Goal: Information Seeking & Learning: Learn about a topic

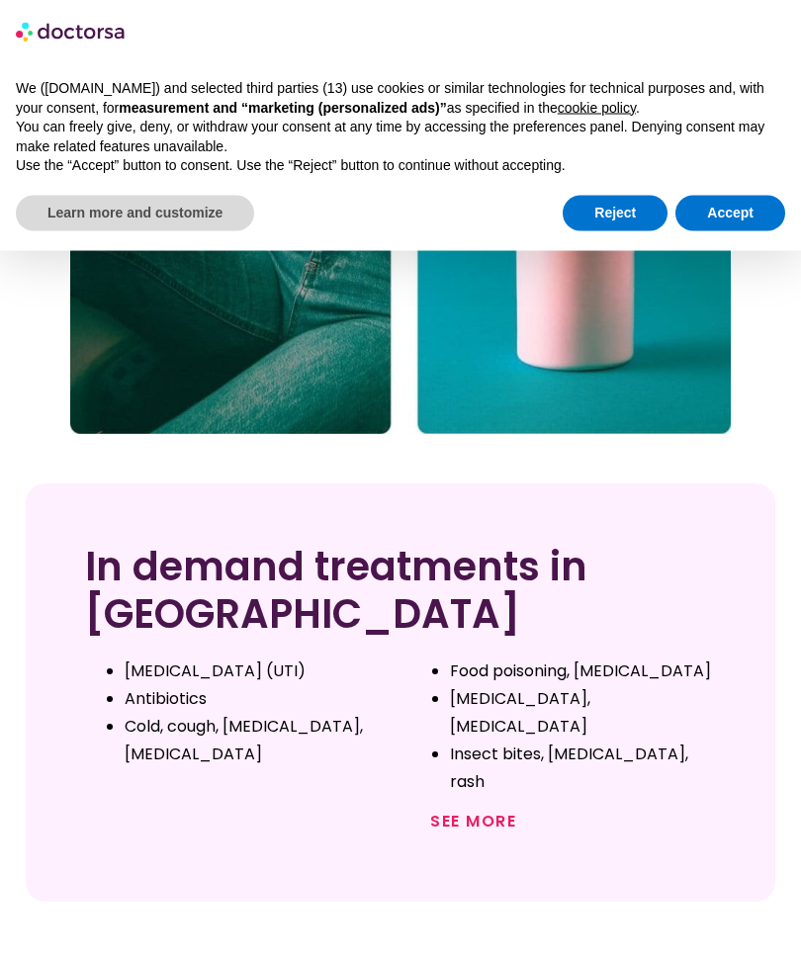
scroll to position [1293, 0]
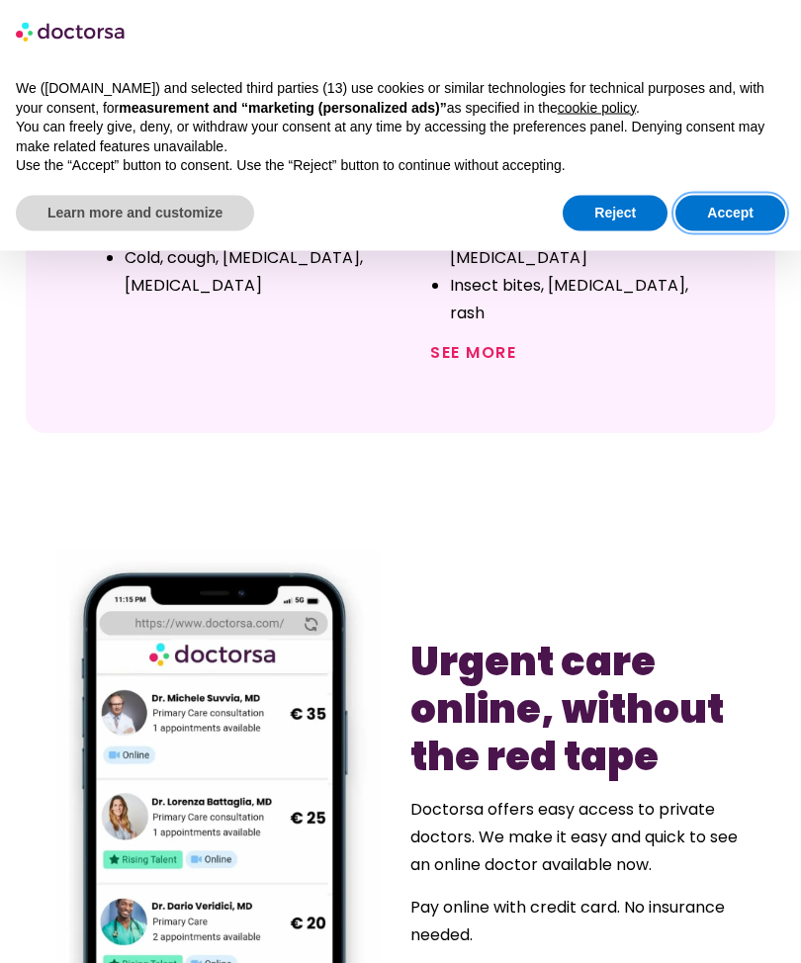
click at [744, 213] on button "Accept" at bounding box center [731, 214] width 110 height 36
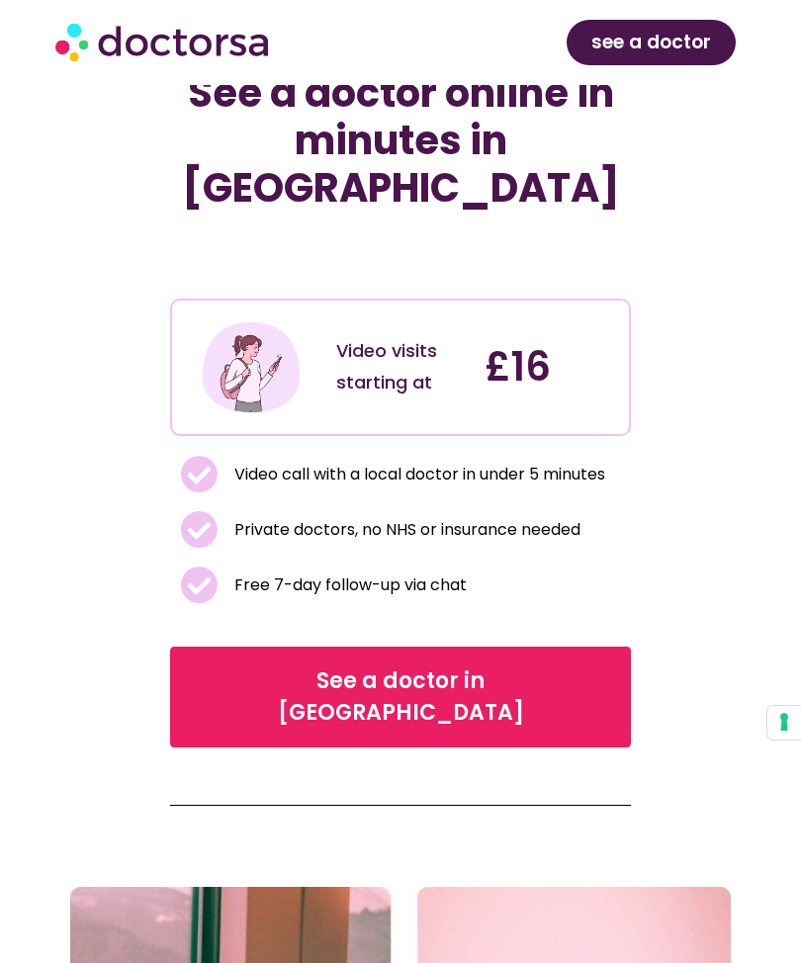
scroll to position [0, 0]
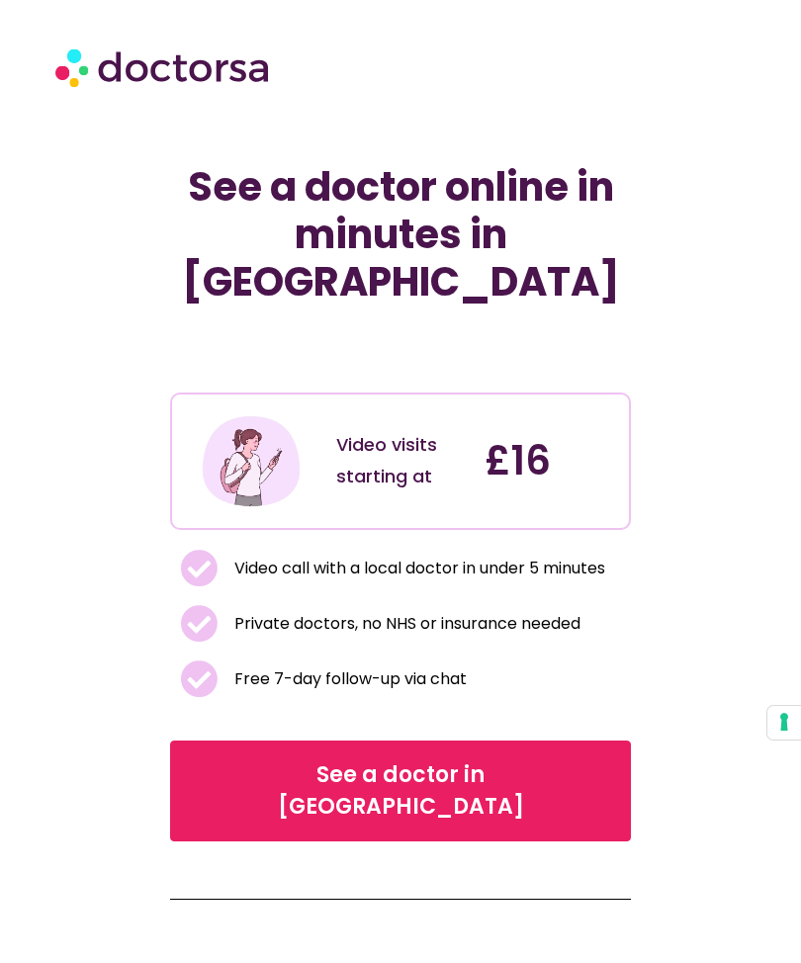
click at [471, 760] on span "See a doctor in UK" at bounding box center [401, 791] width 410 height 63
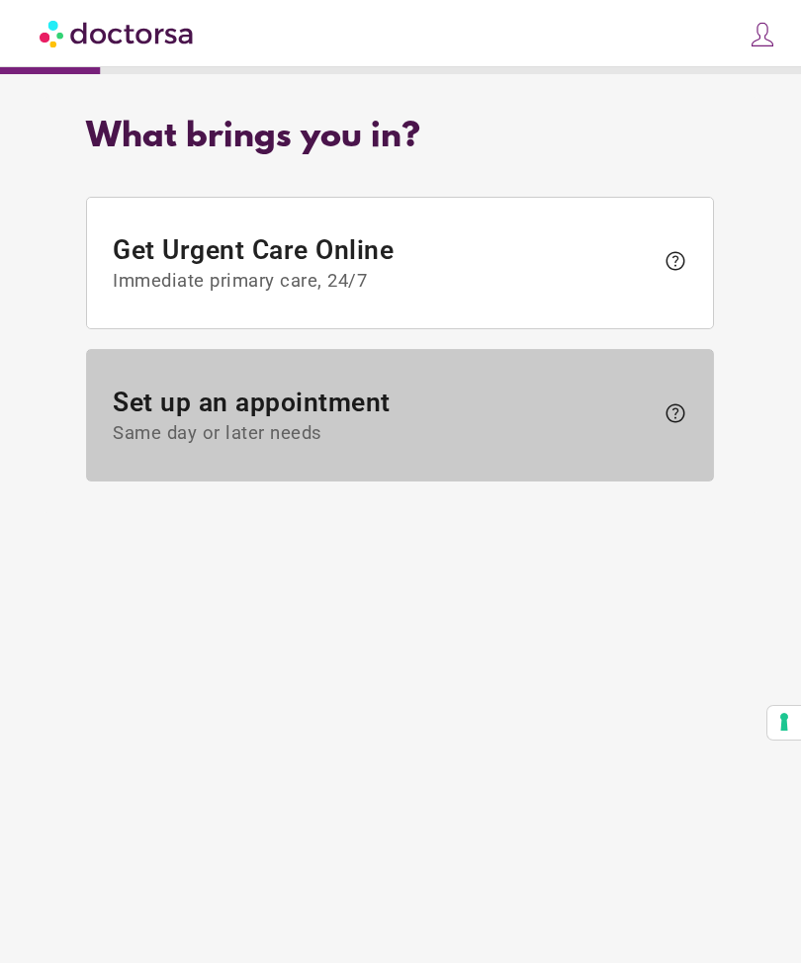
click at [561, 410] on span "Set up an appointment Same day or later needs" at bounding box center [384, 416] width 541 height 57
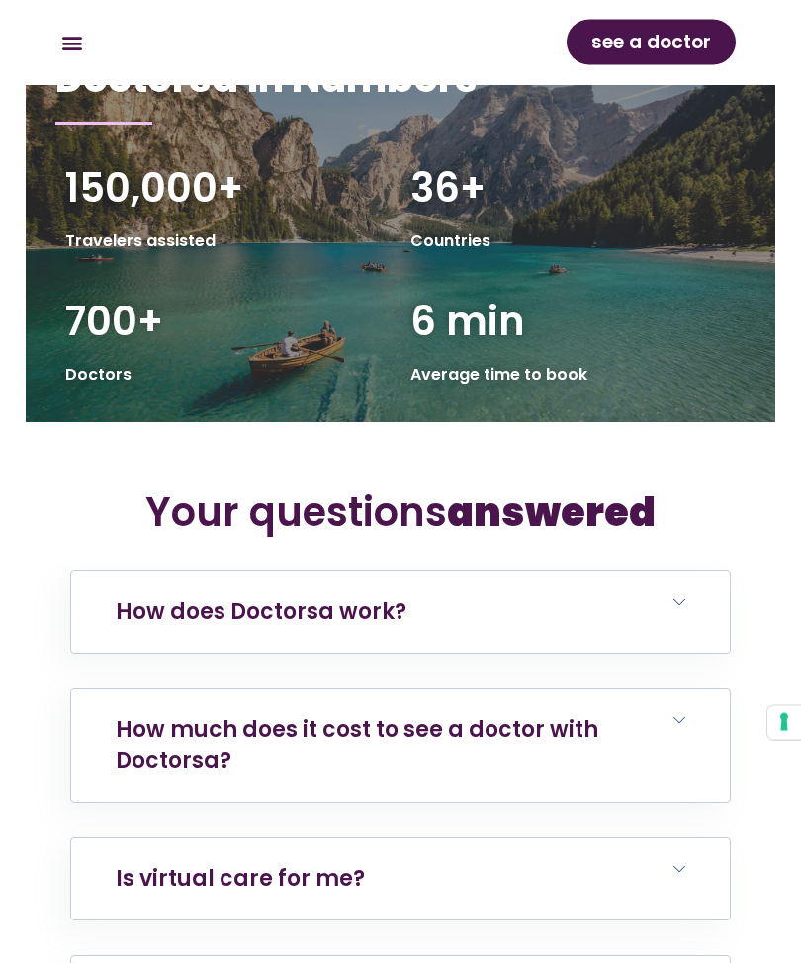
scroll to position [5191, 0]
click at [678, 572] on h6 "How does Doctorsa work?" at bounding box center [400, 612] width 658 height 81
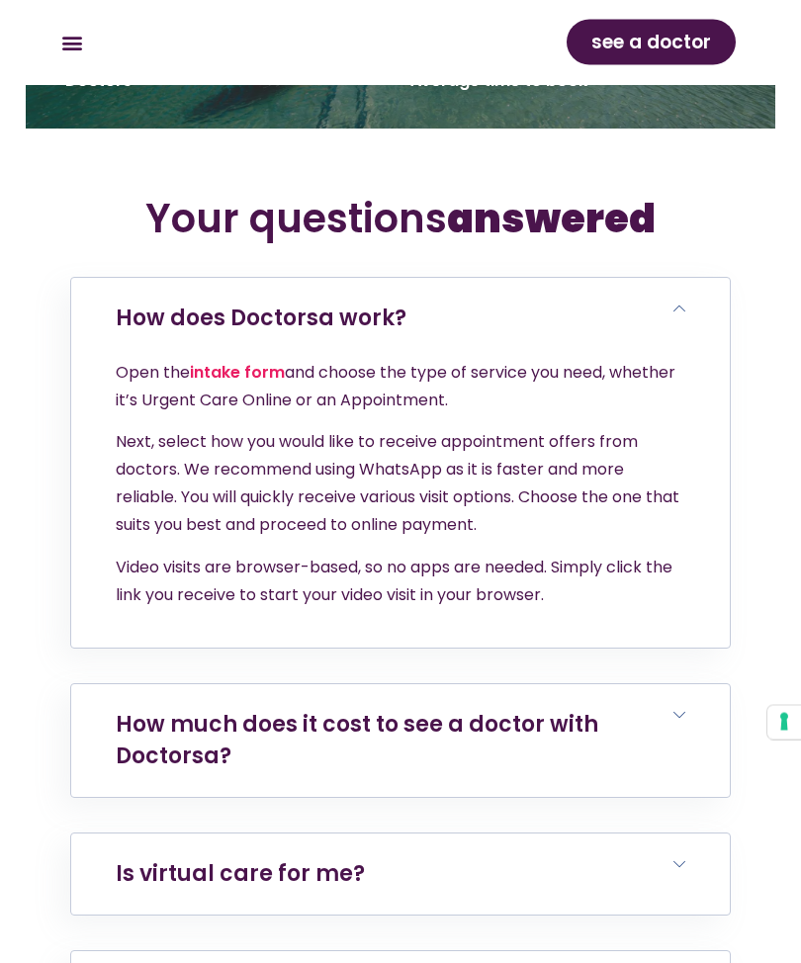
scroll to position [5484, 0]
click at [688, 684] on h6 "How much does it cost to see a doctor with Doctorsa?" at bounding box center [400, 740] width 658 height 113
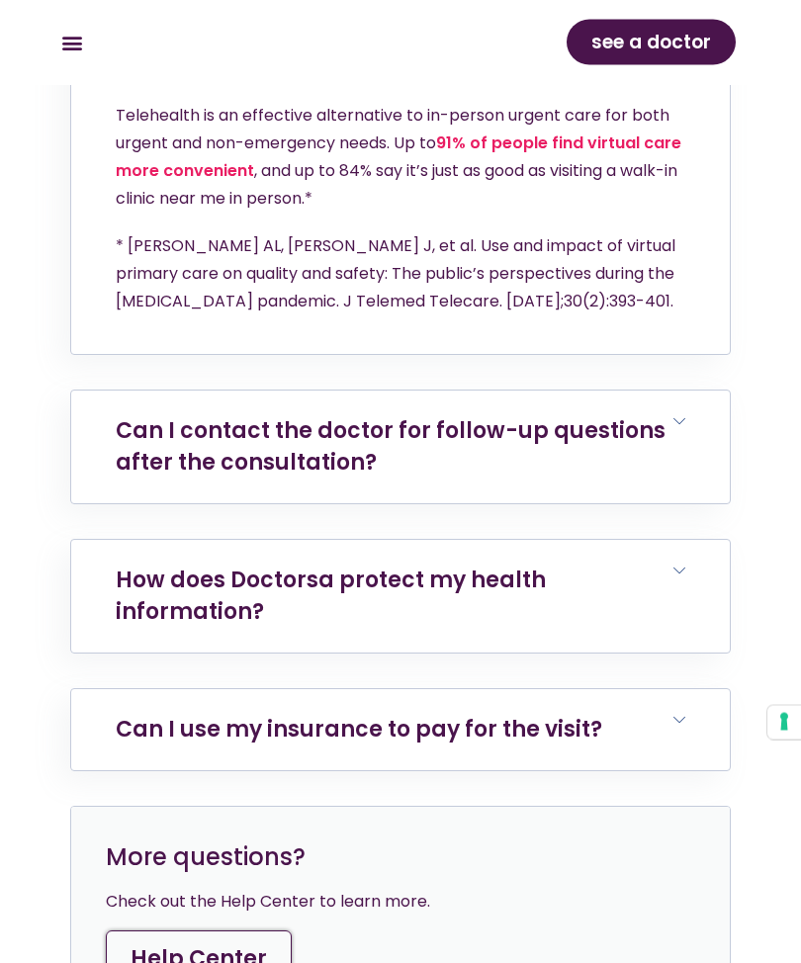
scroll to position [6962, 0]
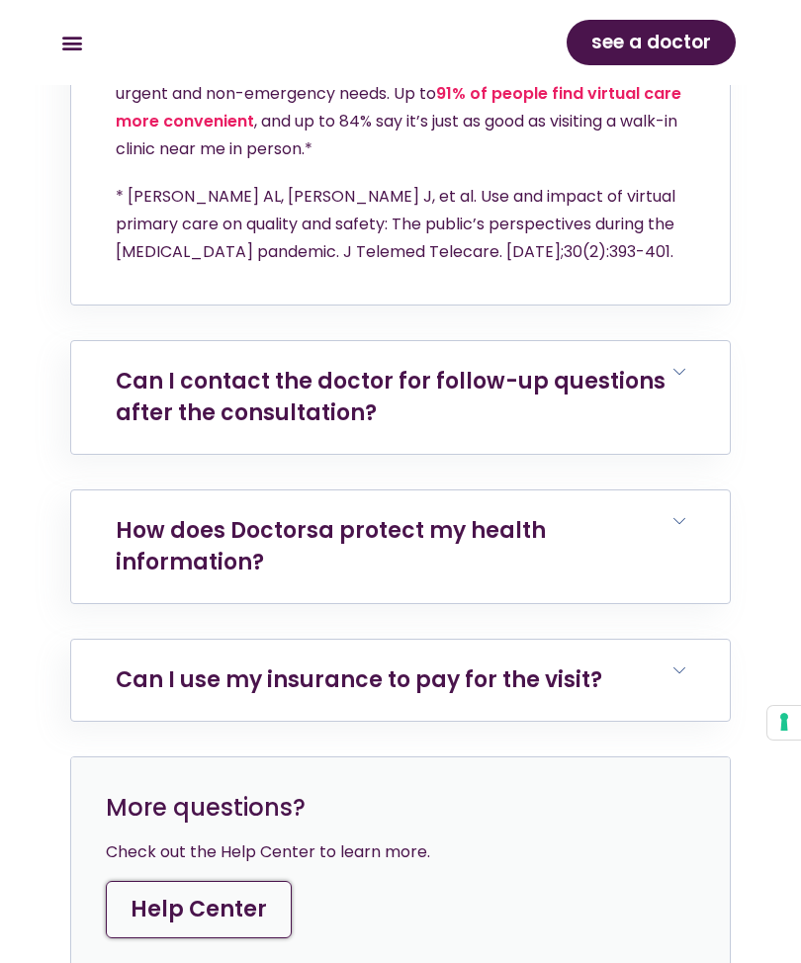
click at [674, 665] on icon at bounding box center [680, 671] width 12 height 12
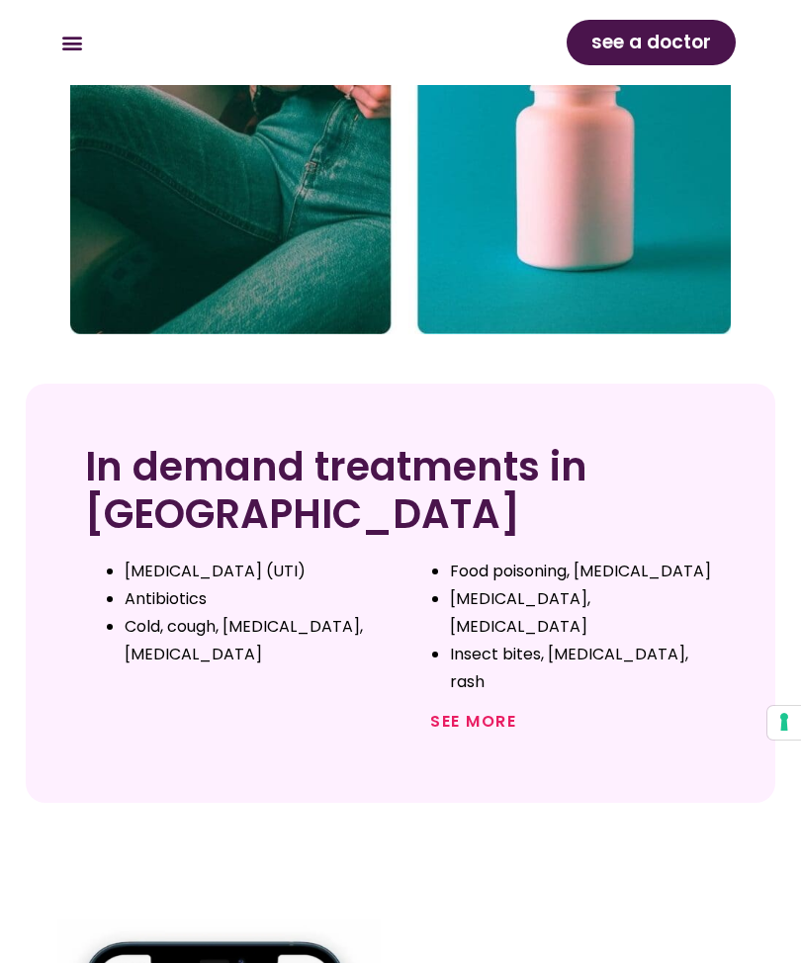
scroll to position [1024, 0]
